Goal: Ask a question

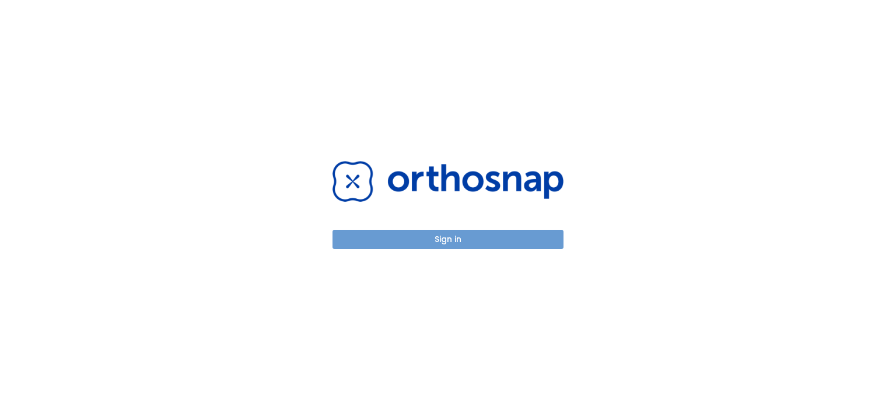
click at [443, 236] on button "Sign in" at bounding box center [448, 239] width 231 height 19
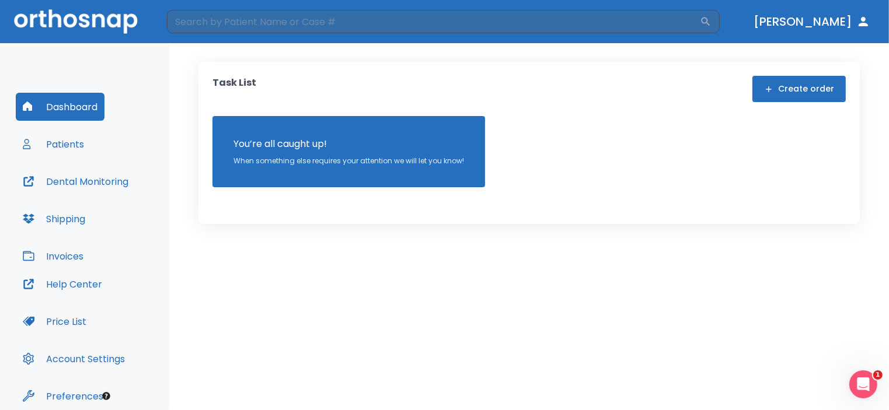
click at [58, 141] on button "Patients" at bounding box center [53, 144] width 75 height 28
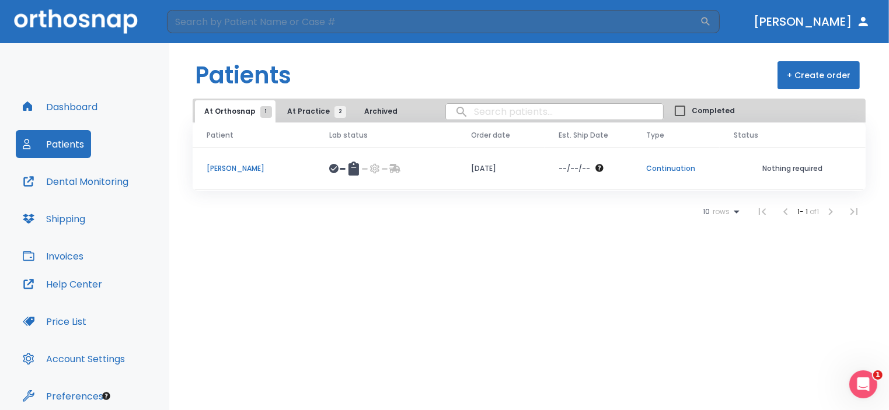
click at [310, 108] on span "At Practice 2" at bounding box center [313, 111] width 53 height 11
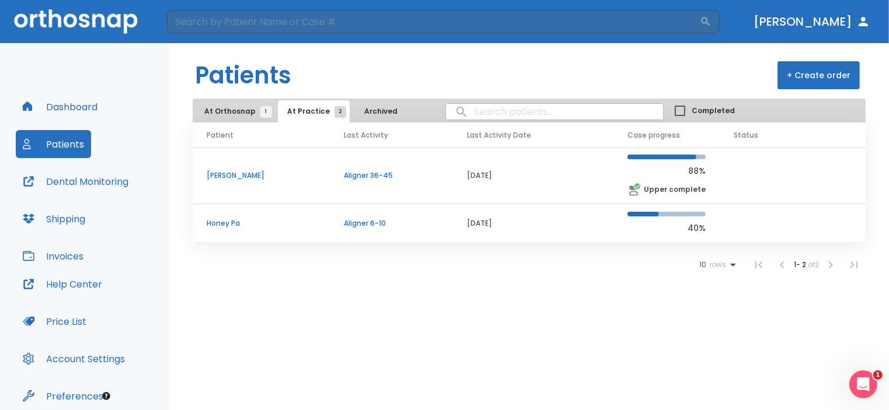
click at [231, 111] on span "At Orthosnap 1" at bounding box center [235, 111] width 62 height 11
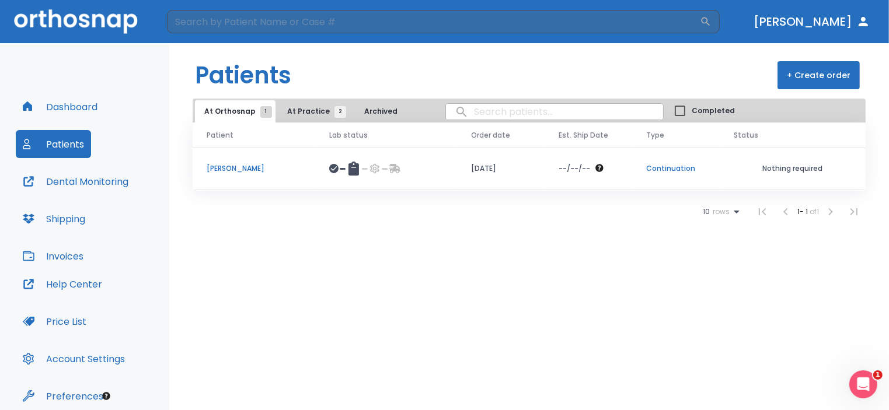
click at [221, 168] on p "Cynthia Moore" at bounding box center [254, 168] width 95 height 11
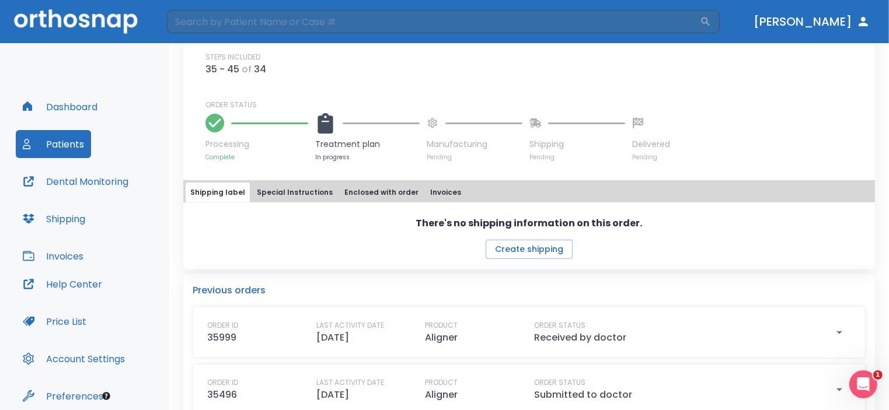
scroll to position [467, 0]
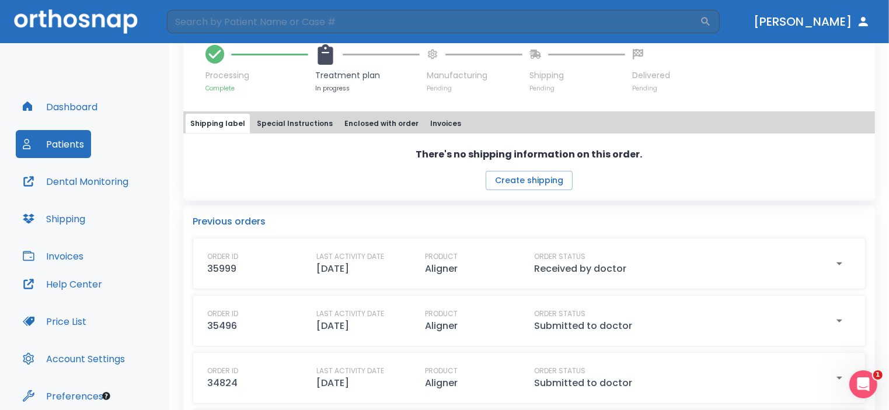
click at [289, 114] on button "Special Instructions" at bounding box center [294, 124] width 85 height 20
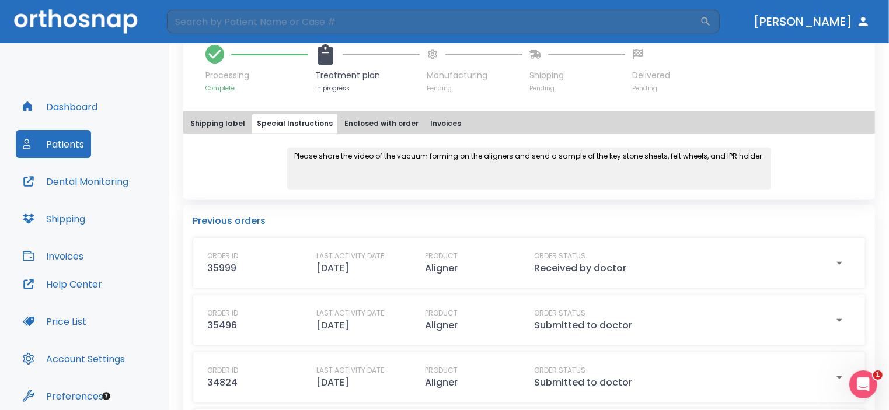
click at [369, 114] on button "Enclosed with order" at bounding box center [381, 124] width 83 height 20
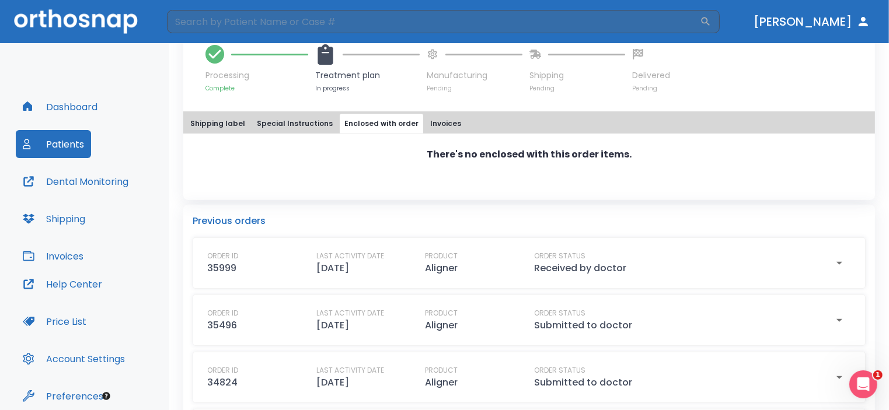
click at [425, 114] on button "Invoices" at bounding box center [445, 124] width 40 height 20
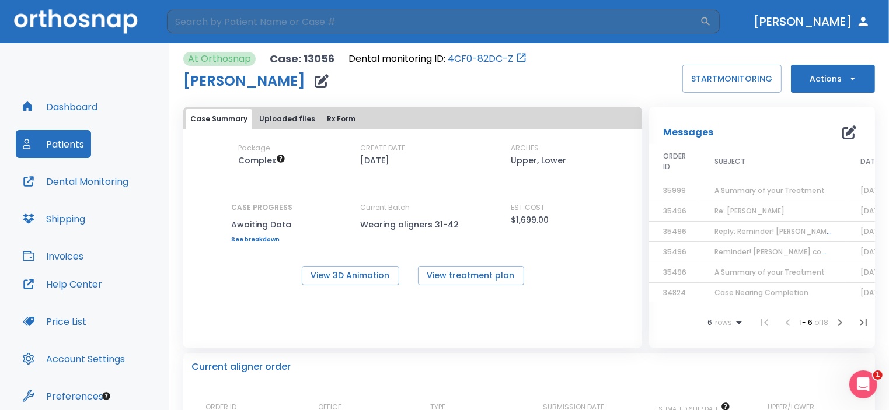
scroll to position [0, 0]
click at [850, 79] on icon "button" at bounding box center [852, 79] width 5 height 2
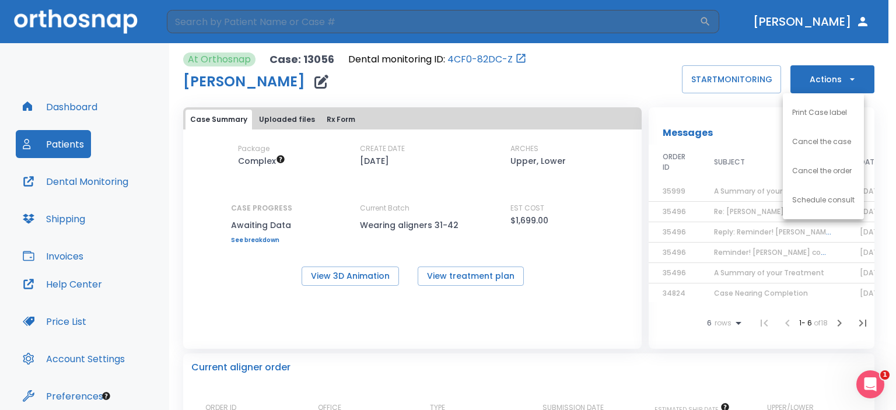
click at [648, 81] on div at bounding box center [448, 205] width 896 height 410
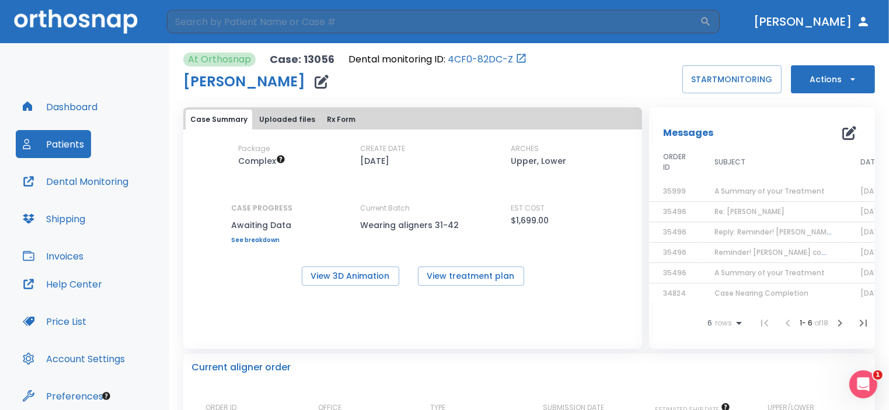
click at [842, 132] on icon "button" at bounding box center [849, 133] width 14 height 14
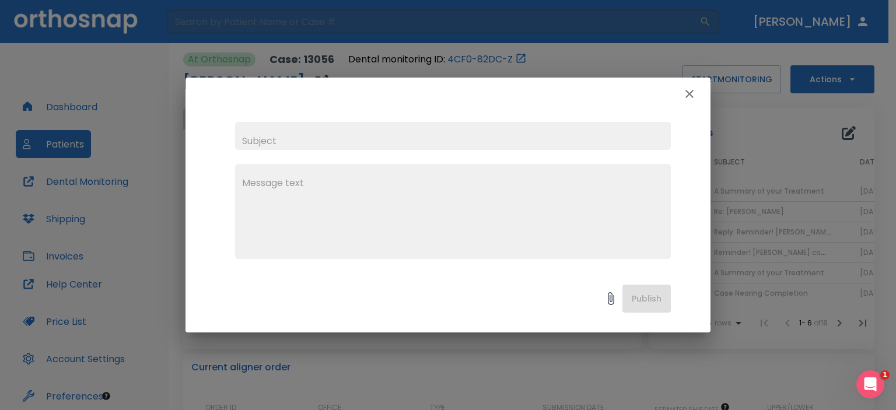
click at [294, 133] on input "text" at bounding box center [453, 136] width 436 height 28
type input "Where are the trays?"
drag, startPoint x: 287, startPoint y: 190, endPoint x: 295, endPoint y: 179, distance: 13.7
click at [289, 187] on textarea at bounding box center [453, 216] width 422 height 81
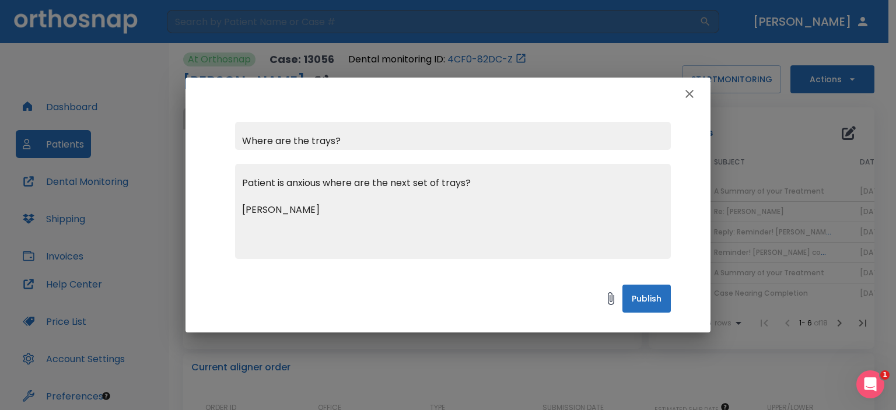
type textarea "Patient is anxious where are the next set of trays? Dr. Dan McKinney"
click at [648, 297] on button "Publish" at bounding box center [647, 299] width 48 height 28
